Goal: Transaction & Acquisition: Purchase product/service

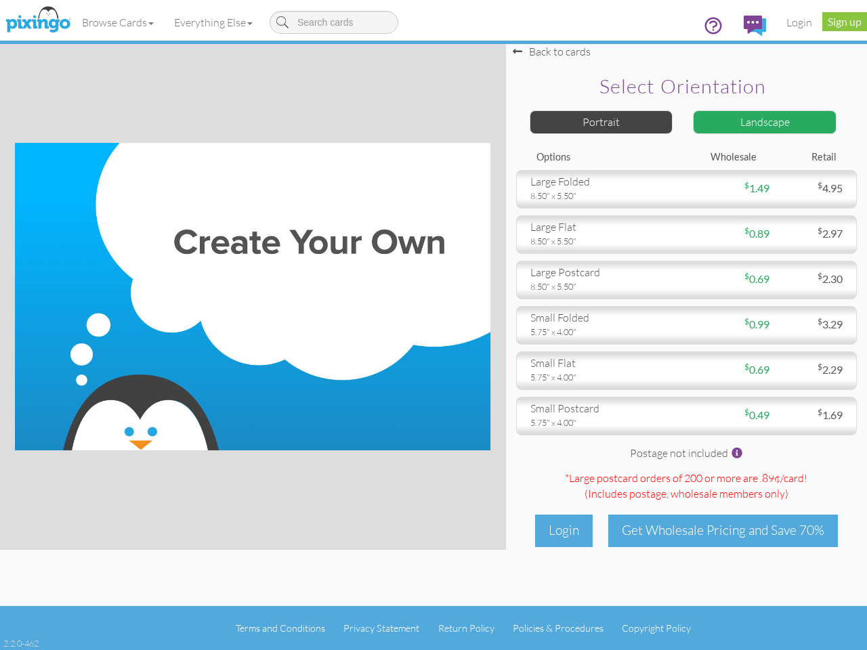
click at [433, 325] on img at bounding box center [252, 296] width 475 height 307
click at [118, 22] on link "Browse Cards" at bounding box center [118, 22] width 92 height 34
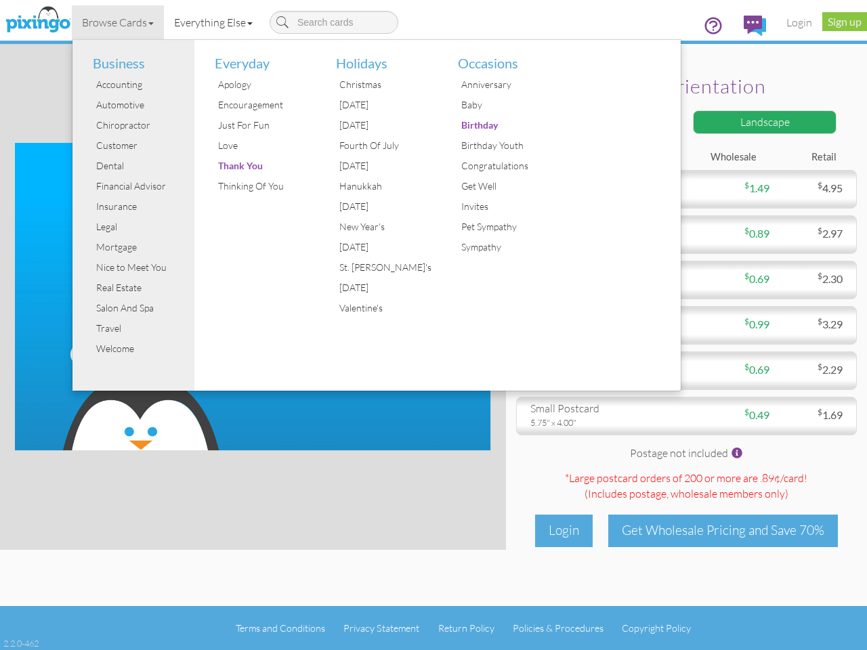
click at [216, 22] on link "Everything Else" at bounding box center [213, 22] width 99 height 34
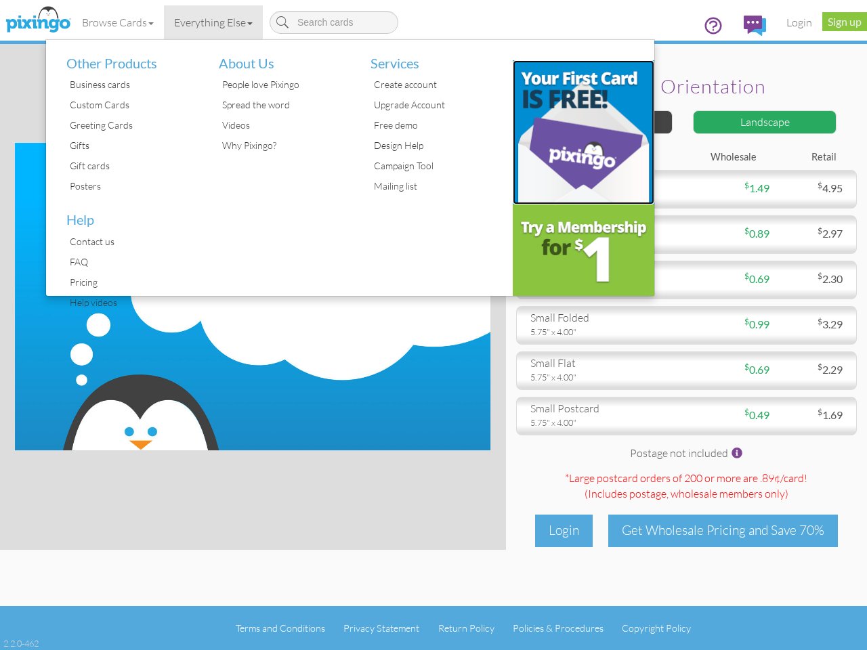
click at [601, 122] on img at bounding box center [584, 132] width 142 height 144
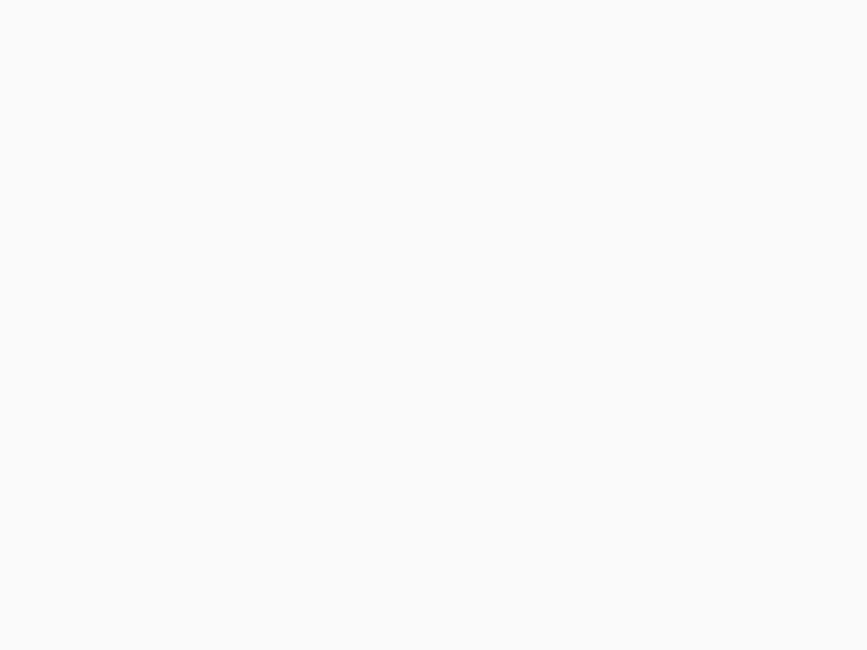
click at [764, 122] on body at bounding box center [433, 325] width 867 height 650
click at [686, 189] on body at bounding box center [433, 325] width 867 height 650
click at [686, 234] on body at bounding box center [433, 325] width 867 height 650
click at [686, 280] on body at bounding box center [433, 325] width 867 height 650
click at [686, 325] on body at bounding box center [433, 325] width 867 height 650
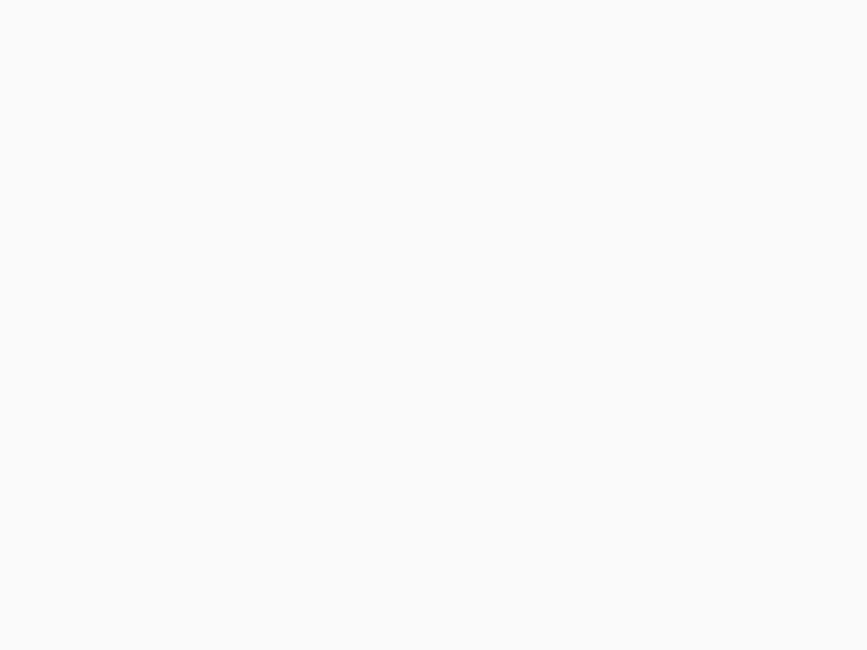
click at [686, 370] on body at bounding box center [433, 325] width 867 height 650
